Goal: Task Accomplishment & Management: Manage account settings

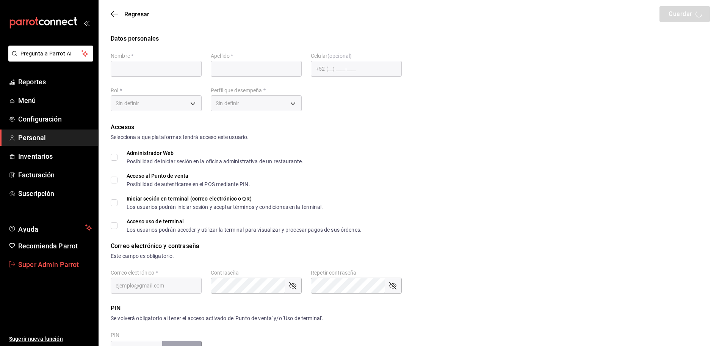
click at [46, 266] on span "Super Admin Parrot" at bounding box center [55, 264] width 74 height 10
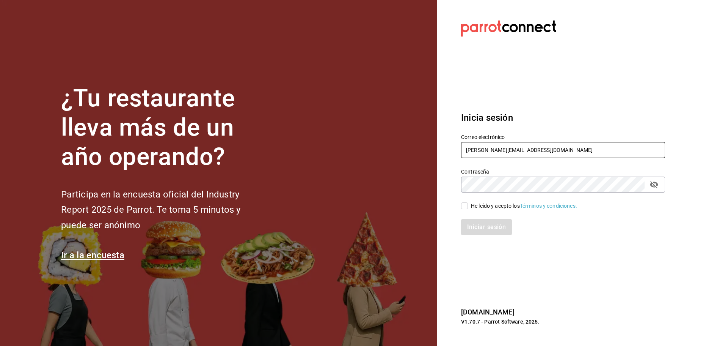
drag, startPoint x: 567, startPoint y: 149, endPoint x: 450, endPoint y: 149, distance: 116.8
click at [450, 149] on section "Datos incorrectos. Verifica que tu Correo o Contraseña estén bien escritos. Ini…" at bounding box center [560, 173] width 247 height 346
paste input "caprichos@cun.com C4pRiCo5"
click at [539, 149] on input "caprichos@cun.com C4pRiCo5" at bounding box center [563, 150] width 204 height 16
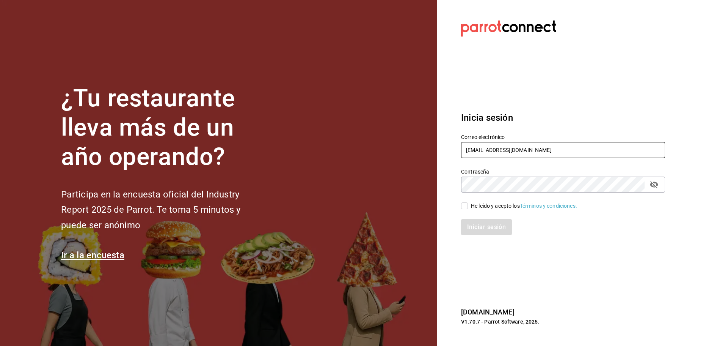
type input "caprichos@cun.com"
click at [434, 179] on div "¿Tu restaurante lleva más de un año operando? Participa en la encuesta oficial …" at bounding box center [364, 173] width 728 height 346
click at [477, 206] on div "He leído y acepto los Términos y condiciones." at bounding box center [524, 206] width 106 height 8
click at [468, 206] on input "He leído y acepto los Términos y condiciones." at bounding box center [464, 205] width 7 height 7
checkbox input "true"
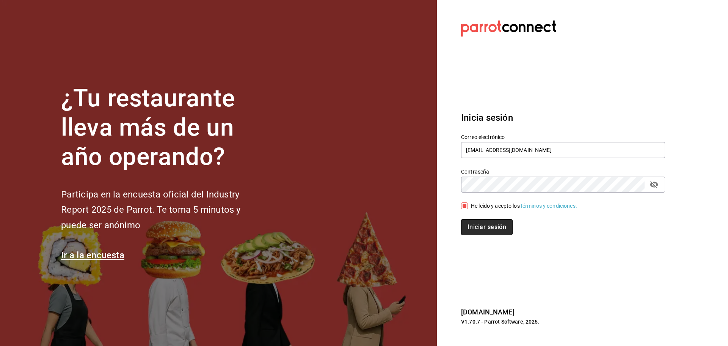
click at [482, 228] on button "Iniciar sesión" at bounding box center [487, 227] width 52 height 16
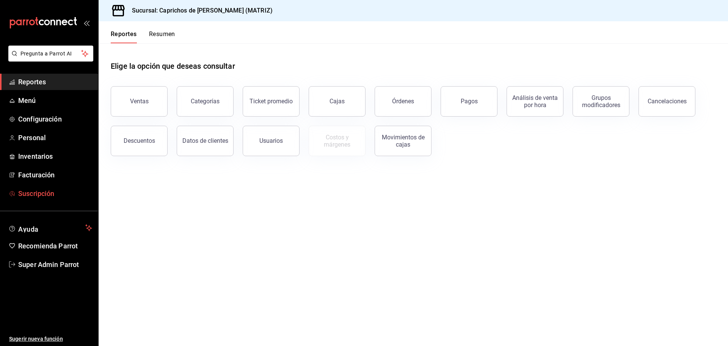
click at [28, 190] on span "Suscripción" at bounding box center [55, 193] width 74 height 10
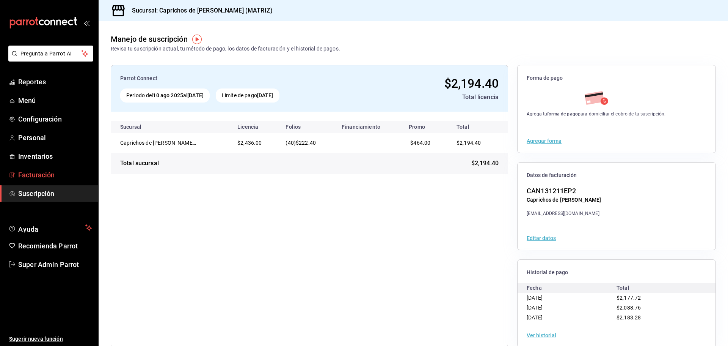
click at [50, 177] on span "Facturación" at bounding box center [55, 175] width 74 height 10
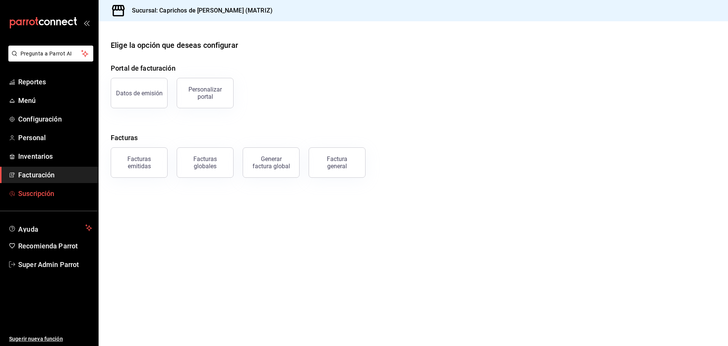
click at [58, 193] on span "Suscripción" at bounding box center [55, 193] width 74 height 10
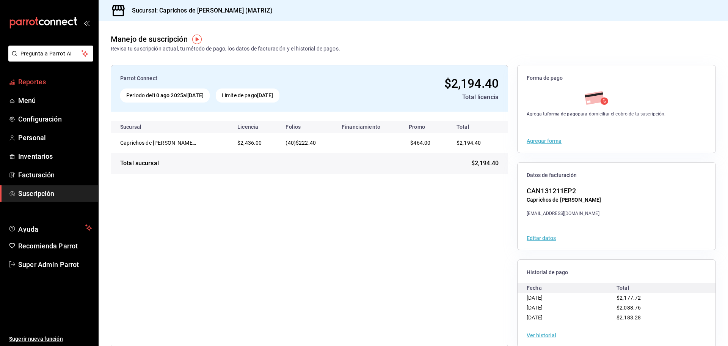
click at [46, 84] on span "Reportes" at bounding box center [55, 82] width 74 height 10
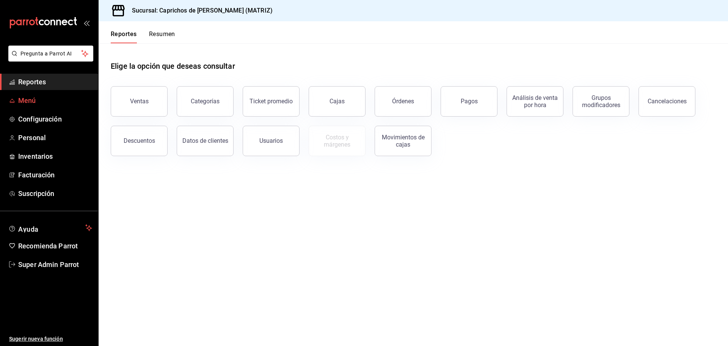
click at [44, 105] on link "Menú" at bounding box center [49, 100] width 98 height 16
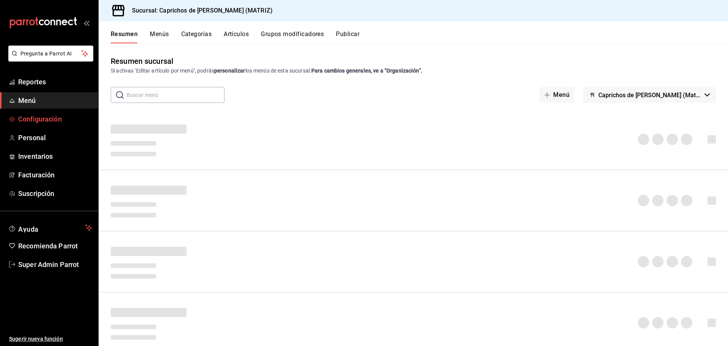
click at [52, 120] on span "Configuración" at bounding box center [55, 119] width 74 height 10
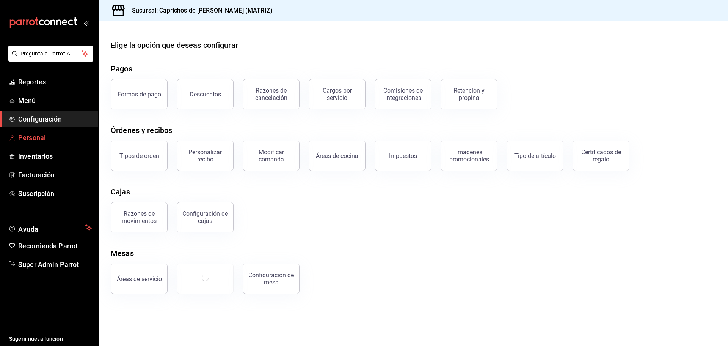
click at [53, 137] on span "Personal" at bounding box center [55, 137] width 74 height 10
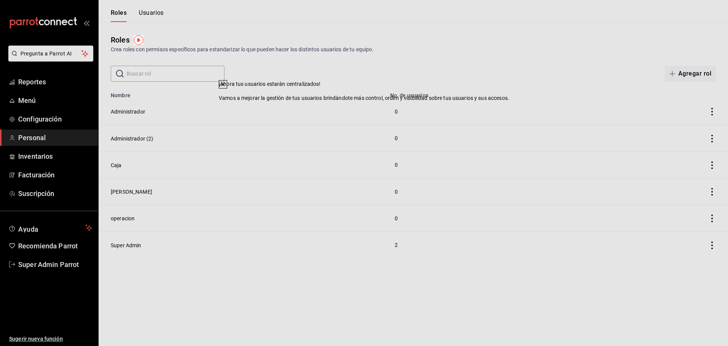
click at [226, 87] on icon at bounding box center [223, 84] width 6 height 6
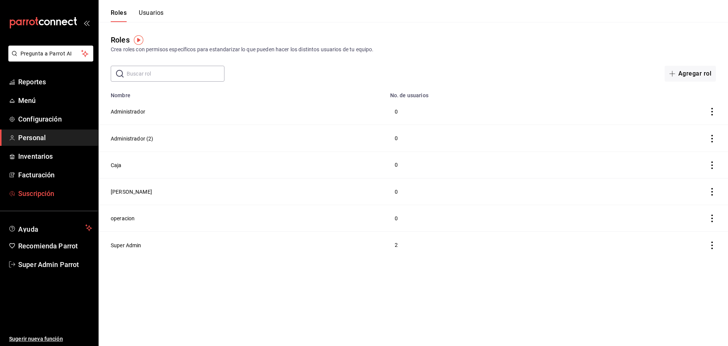
click at [55, 194] on span "Suscripción" at bounding box center [55, 193] width 74 height 10
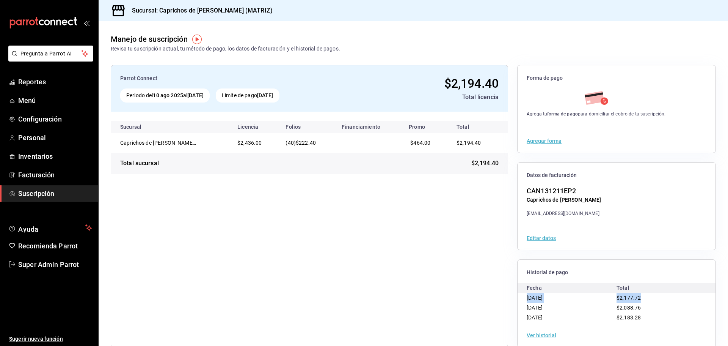
drag, startPoint x: 522, startPoint y: 296, endPoint x: 699, endPoint y: 297, distance: 177.1
click at [699, 297] on div "16/08/2025 $2,177.72" at bounding box center [617, 297] width 198 height 10
click at [542, 335] on button "Ver historial" at bounding box center [542, 334] width 30 height 5
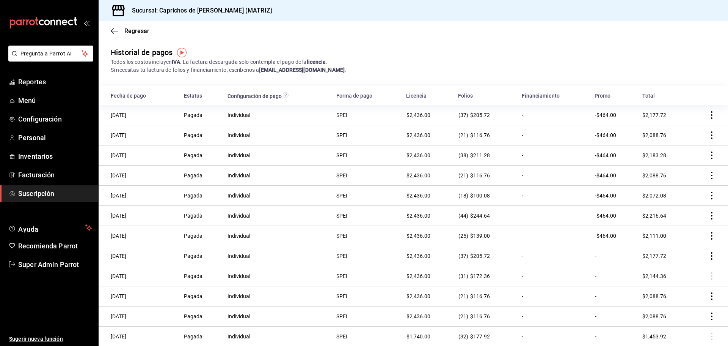
drag, startPoint x: 110, startPoint y: 115, endPoint x: 146, endPoint y: 115, distance: 36.0
click at [146, 115] on td "16/08/2025" at bounding box center [139, 115] width 81 height 20
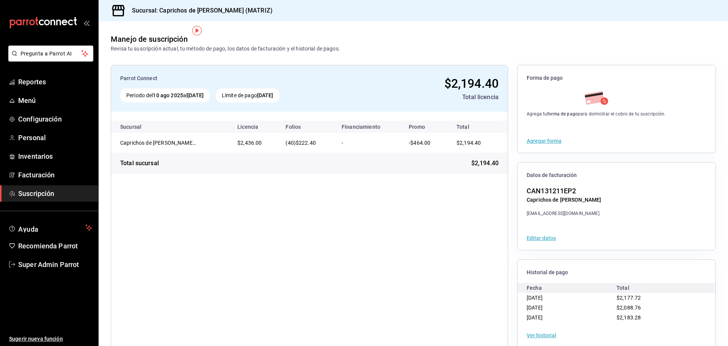
scroll to position [14, 0]
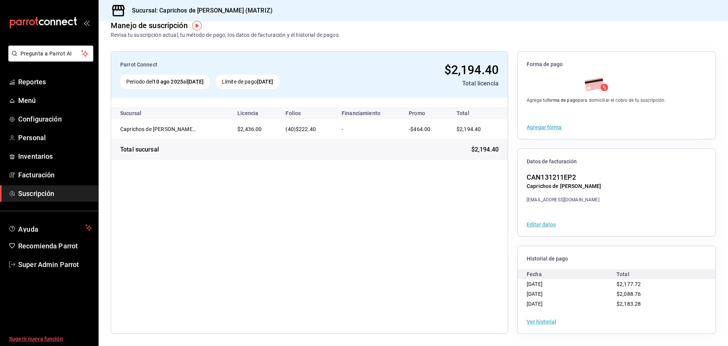
click at [27, 339] on span "Sugerir nueva función" at bounding box center [50, 339] width 83 height 8
click at [41, 260] on span "Super Admin Parrot" at bounding box center [55, 264] width 74 height 10
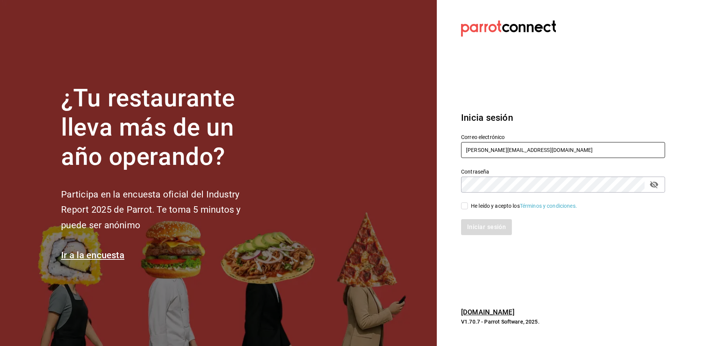
drag, startPoint x: 558, startPoint y: 151, endPoint x: 418, endPoint y: 146, distance: 140.4
click at [418, 146] on div "¿Tu restaurante lleva más de un año operando? Participa en la encuesta oficial …" at bounding box center [364, 173] width 728 height 346
paste input "cocopadel@campeche.com Parr0tConnec7"
click at [558, 147] on input "cocopadel@campeche.com Parr0tConnec7" at bounding box center [563, 150] width 204 height 16
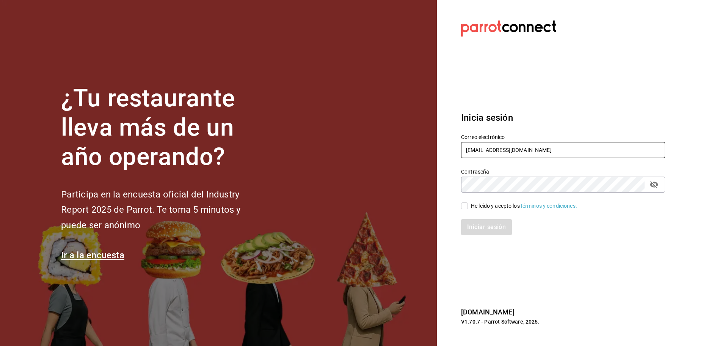
type input "cocopadel@campeche.com"
click at [460, 185] on div "Contraseña Contraseña" at bounding box center [558, 175] width 213 height 33
click at [473, 204] on div "He leído y acepto los Términos y condiciones." at bounding box center [524, 206] width 106 height 8
click at [468, 204] on input "He leído y acepto los Términos y condiciones." at bounding box center [464, 205] width 7 height 7
checkbox input "true"
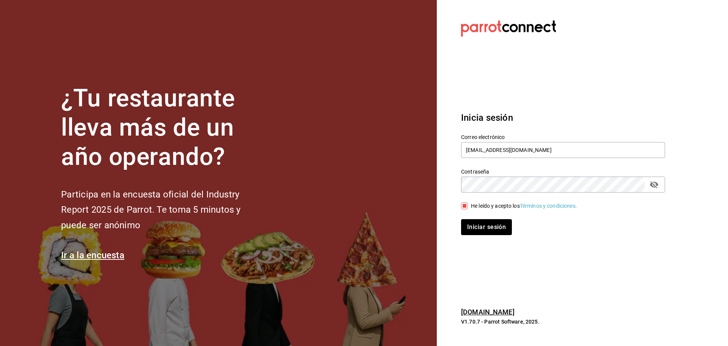
click at [477, 217] on div "Iniciar sesión" at bounding box center [558, 222] width 213 height 25
click at [485, 221] on button "Iniciar sesión" at bounding box center [487, 227] width 52 height 16
